Goal: Information Seeking & Learning: Learn about a topic

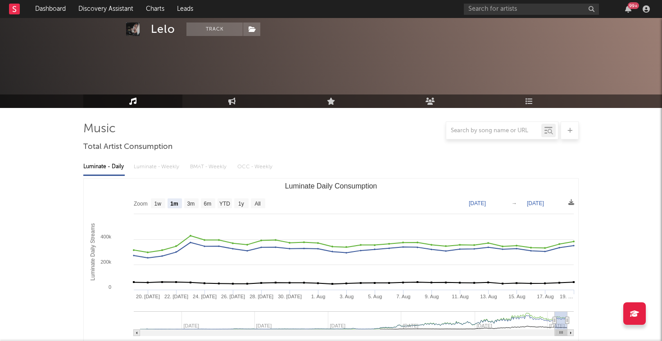
select select "1m"
select select "1w"
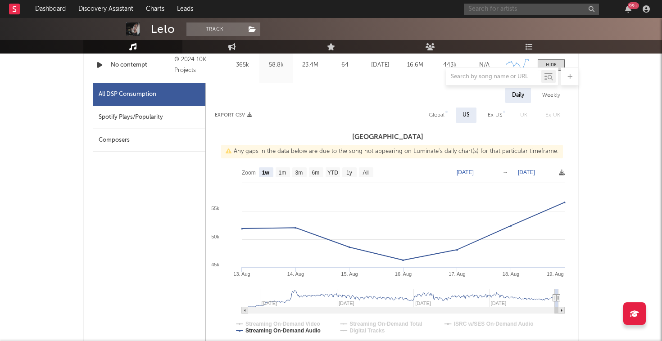
click at [518, 4] on input "text" at bounding box center [531, 9] width 135 height 11
type input "fixupboy"
click at [553, 31] on div "Fixupboy" at bounding box center [544, 27] width 99 height 11
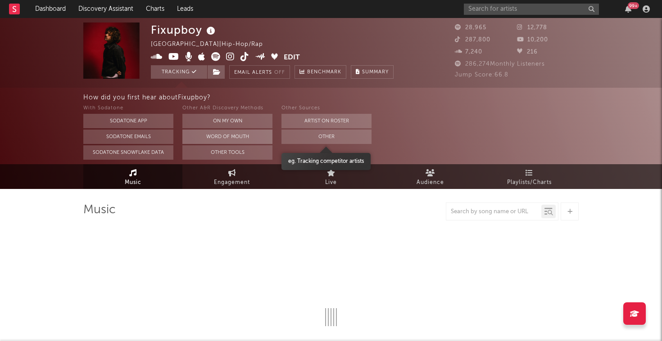
select select "6m"
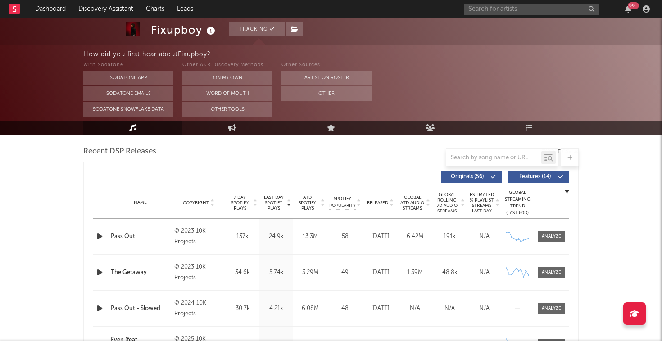
scroll to position [315, 0]
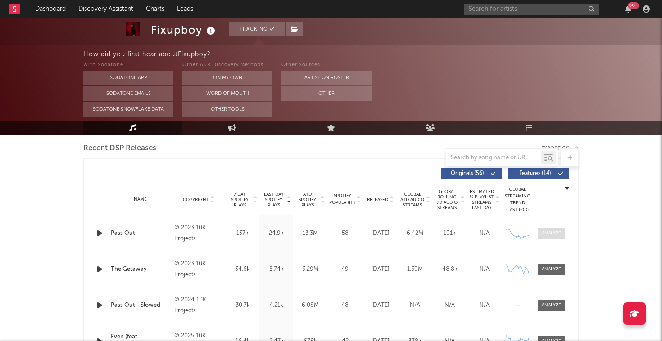
click at [557, 231] on div at bounding box center [551, 233] width 19 height 7
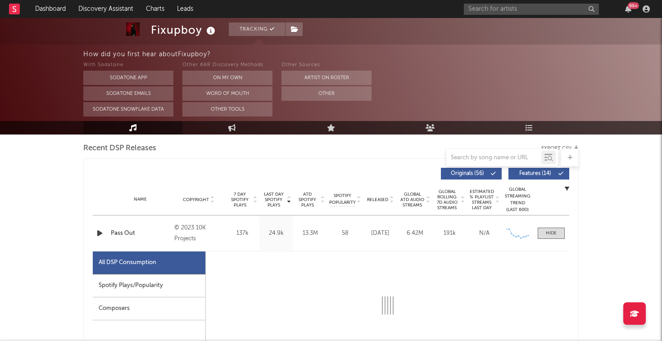
select select "6m"
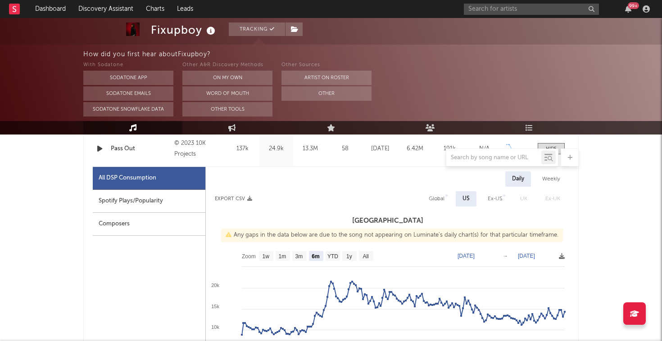
scroll to position [400, 0]
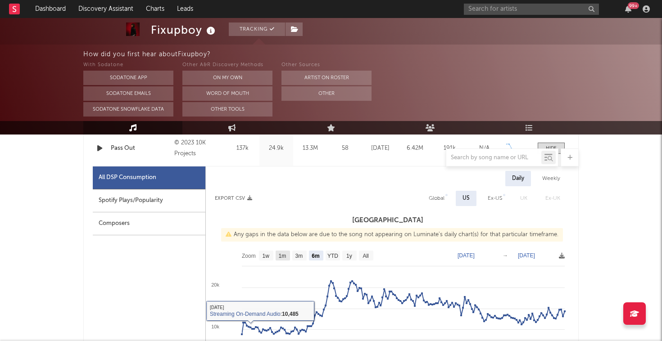
click at [281, 255] on text "1m" at bounding box center [283, 256] width 8 height 6
select select "1m"
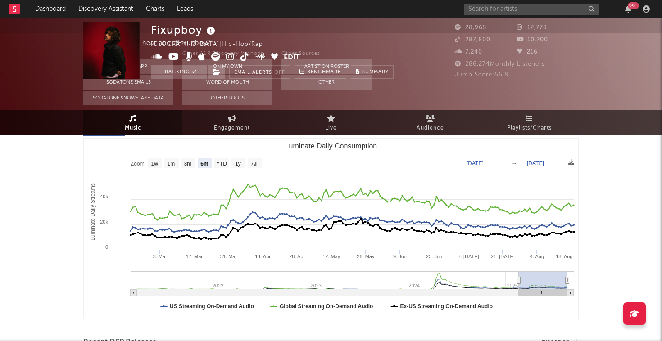
scroll to position [0, 0]
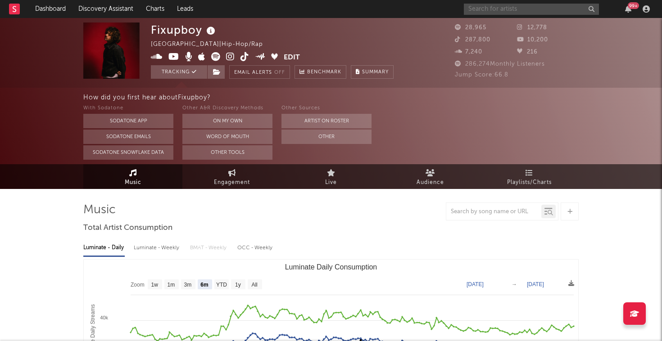
click at [579, 11] on input "text" at bounding box center [531, 9] width 135 height 11
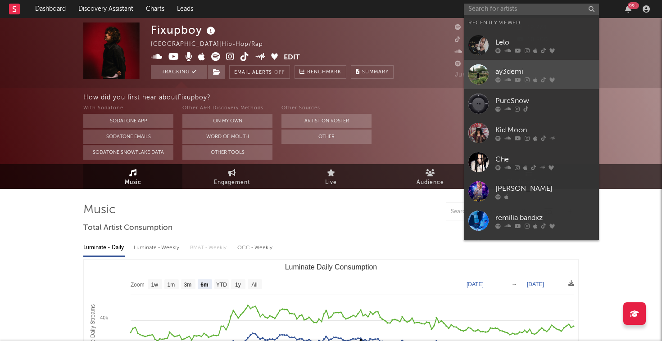
click at [574, 81] on div at bounding box center [544, 79] width 99 height 5
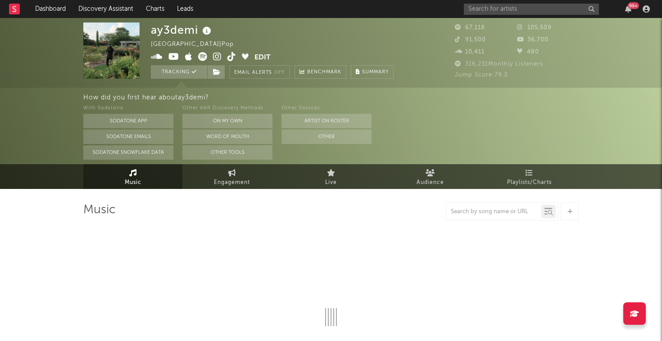
select select "6m"
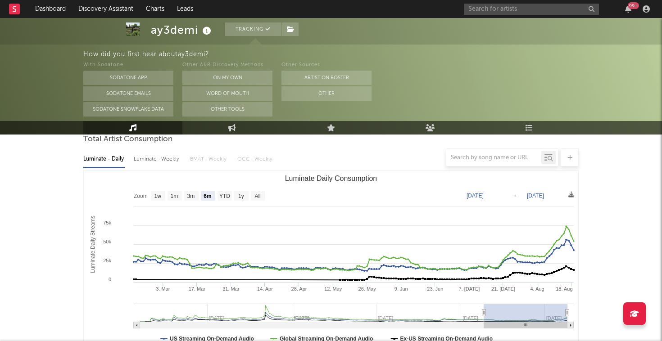
scroll to position [90, 0]
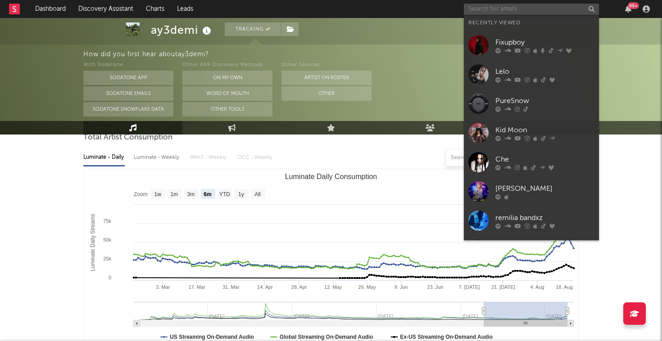
click at [524, 11] on input "text" at bounding box center [531, 9] width 135 height 11
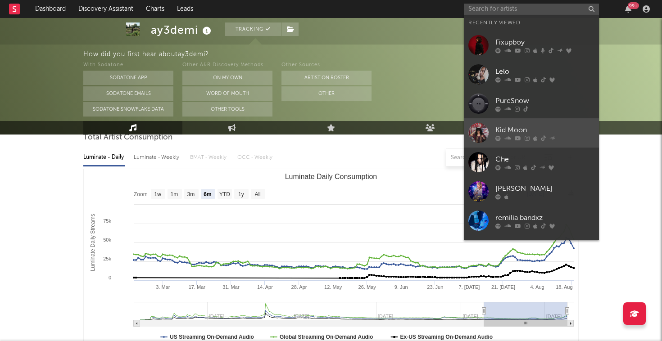
click at [536, 133] on div "Kid Moon" at bounding box center [544, 130] width 99 height 11
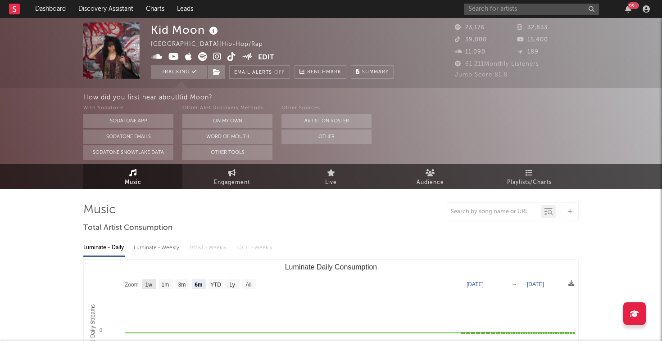
click at [145, 286] on text "1w" at bounding box center [148, 285] width 7 height 6
select select "1w"
type input "[DATE]"
click at [154, 245] on div "Luminate - Weekly" at bounding box center [157, 247] width 47 height 15
select select "6m"
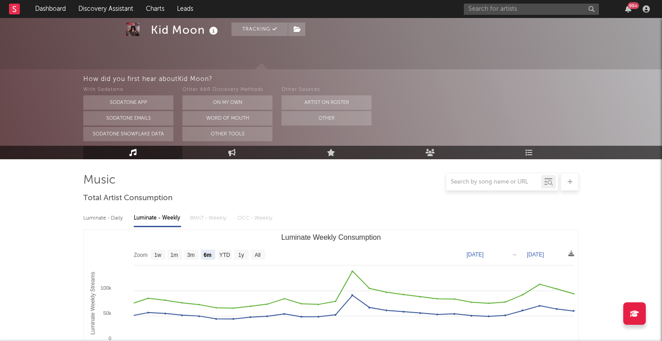
scroll to position [73, 0]
